Goal: Check status

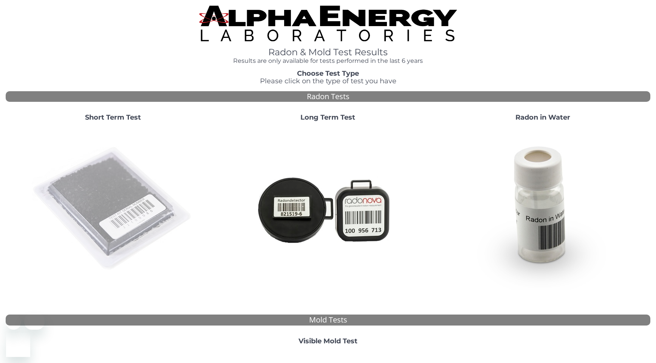
click at [124, 202] on img at bounding box center [113, 208] width 163 height 163
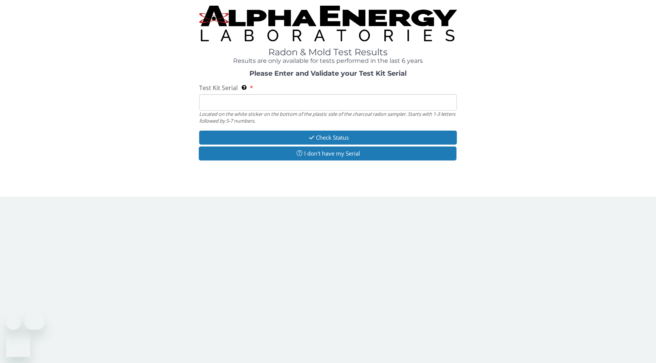
click at [228, 101] on input "Test Kit Serial Located on the white sticker on the bottom of the plastic side …" at bounding box center [328, 102] width 258 height 16
click at [225, 103] on input "Test Kit Serial Located on the white sticker on the bottom of the plastic side …" at bounding box center [328, 102] width 258 height 16
paste input "25-198203"
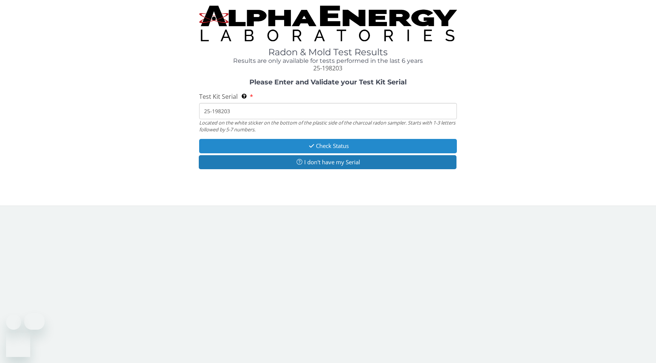
type input "25-198203"
click at [232, 141] on button "Check Status" at bounding box center [328, 146] width 258 height 14
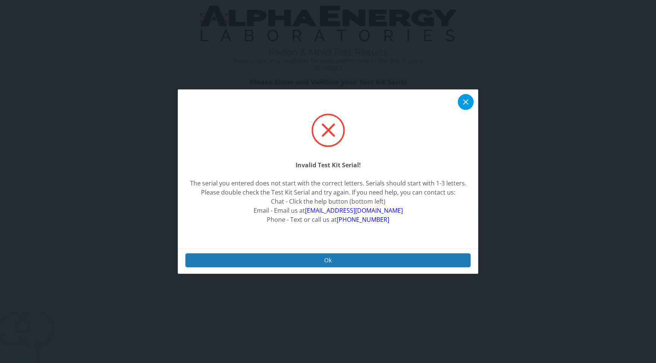
click at [466, 101] on icon at bounding box center [466, 101] width 9 height 9
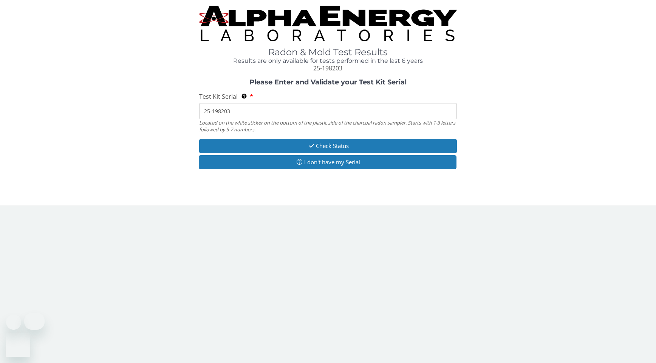
drag, startPoint x: 279, startPoint y: 113, endPoint x: 278, endPoint y: 92, distance: 20.8
click at [278, 92] on div "Test Kit Serial Located on the white sticker on the bottom of the plastic side …" at bounding box center [328, 112] width 258 height 40
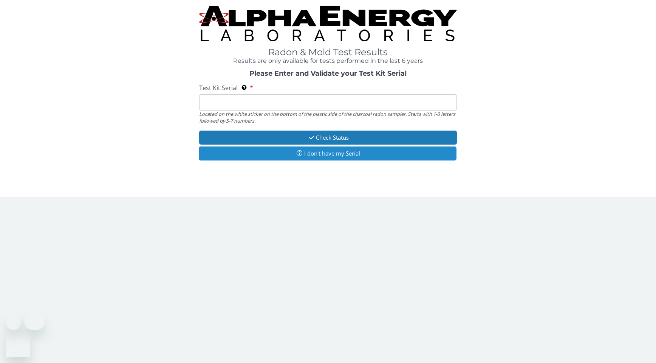
click at [238, 154] on button "I don't have my Serial" at bounding box center [328, 153] width 258 height 14
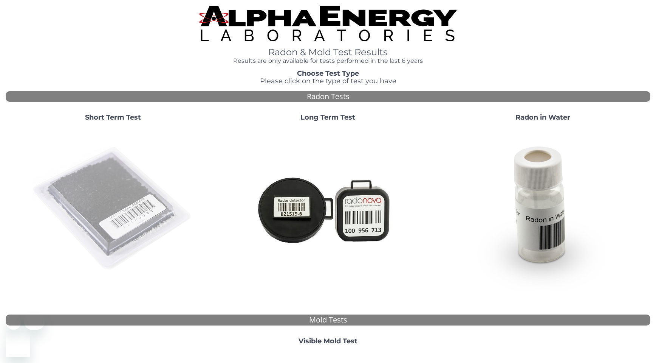
click at [113, 182] on img at bounding box center [113, 208] width 163 height 163
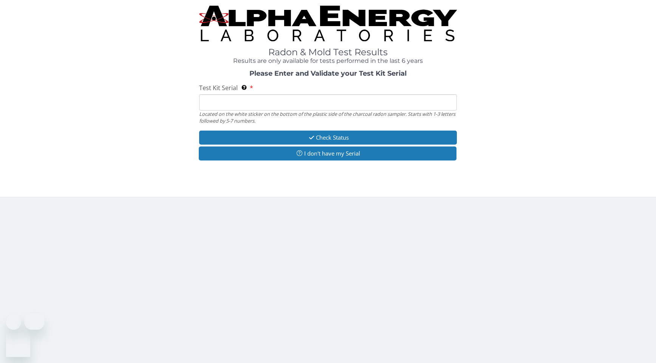
click at [231, 104] on input "Test Kit Serial Located on the white sticker on the bottom of the plastic side …" at bounding box center [328, 102] width 258 height 16
paste input "FE441674"
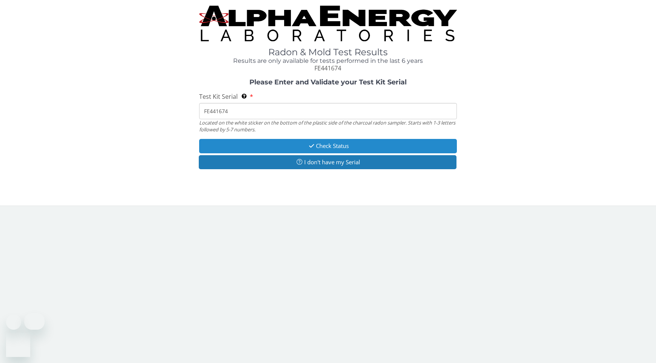
type input "FE441674"
click at [224, 143] on button "Check Status" at bounding box center [328, 146] width 258 height 14
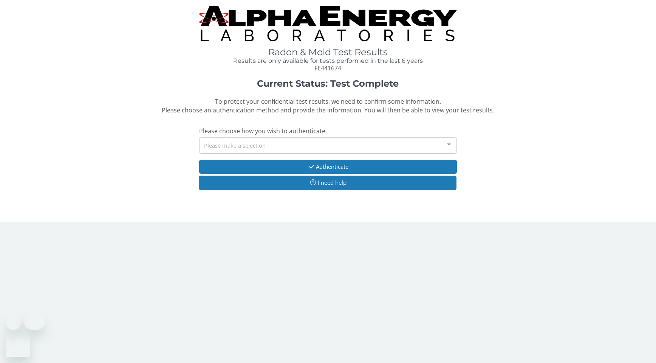
click at [238, 147] on div "Please make a selection" at bounding box center [328, 145] width 258 height 16
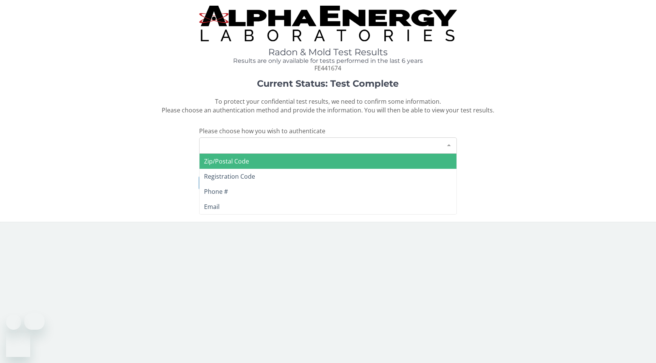
click at [234, 160] on span "Zip/Postal Code" at bounding box center [226, 161] width 45 height 8
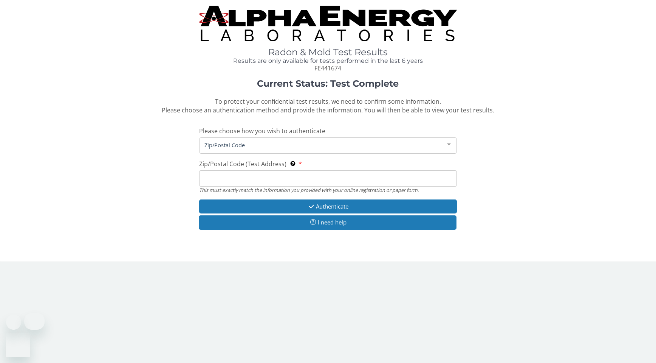
click at [227, 175] on input "Zip/Postal Code (Test Address) This must exactly match the information you prov…" at bounding box center [328, 178] width 258 height 16
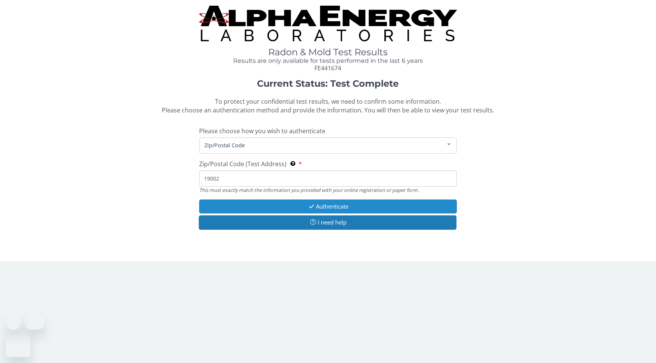
type input "19002"
click at [224, 204] on button "Authenticate" at bounding box center [328, 206] width 258 height 14
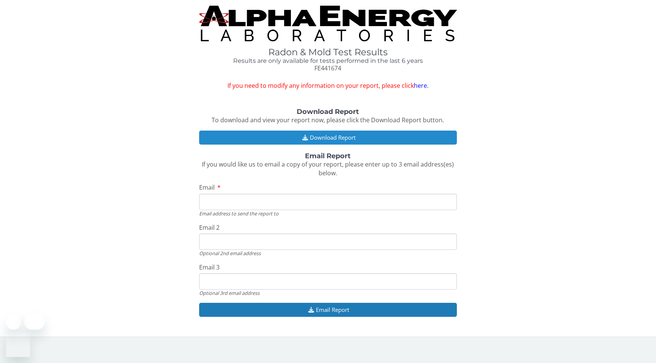
click at [260, 138] on button "Download Report" at bounding box center [328, 137] width 258 height 14
